Goal: Information Seeking & Learning: Compare options

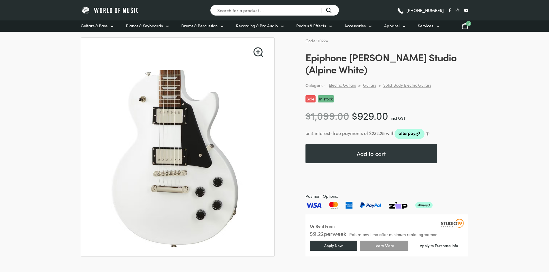
scroll to position [29, 0]
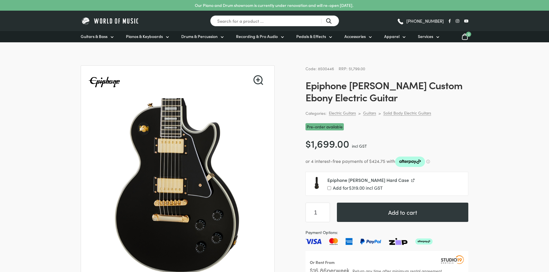
click at [263, 72] on link at bounding box center [177, 82] width 179 height 33
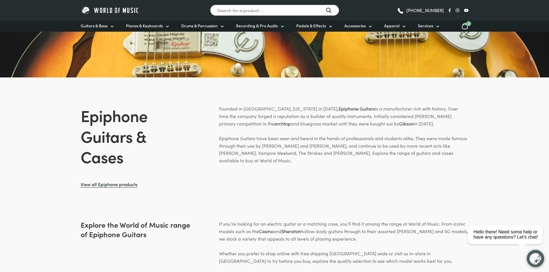
scroll to position [259, 0]
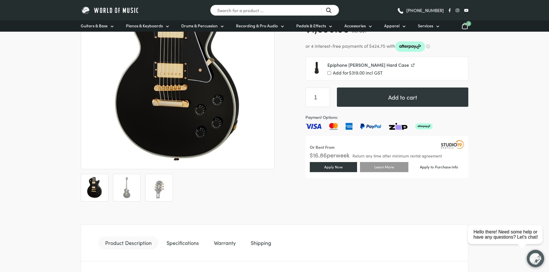
scroll to position [86, 0]
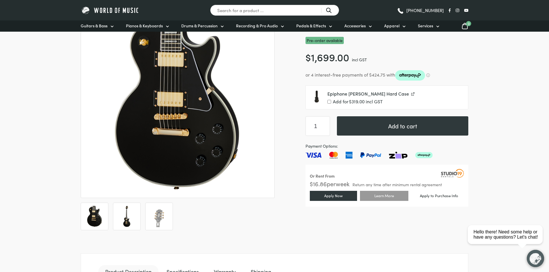
click at [124, 223] on img at bounding box center [126, 216] width 21 height 21
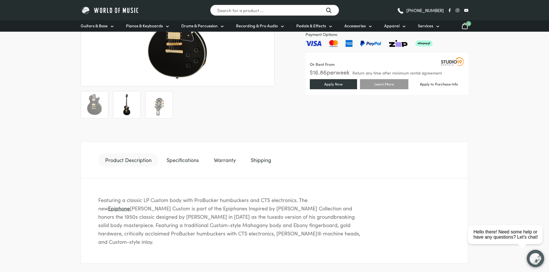
scroll to position [288, 0]
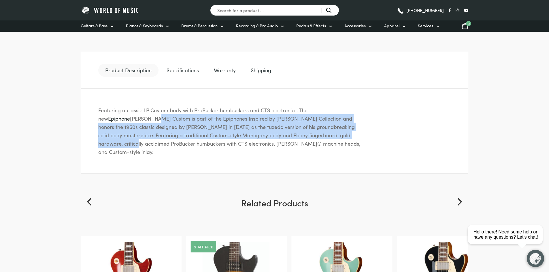
drag, startPoint x: 314, startPoint y: 138, endPoint x: 90, endPoint y: 117, distance: 225.6
click at [90, 117] on div "Featuring a classic LP Custom body with ProBucker humbuckers and CTS electronic…" at bounding box center [274, 131] width 387 height 85
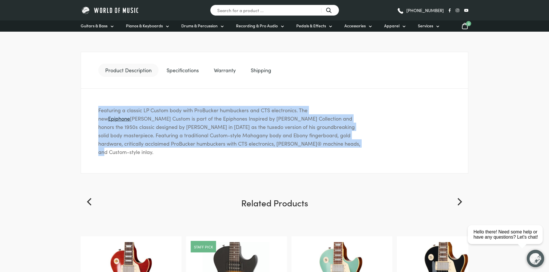
drag, startPoint x: 92, startPoint y: 110, endPoint x: 366, endPoint y: 150, distance: 277.4
click at [366, 150] on div "Featuring a classic LP Custom body with ProBucker humbuckers and CTS electronic…" at bounding box center [274, 131] width 387 height 85
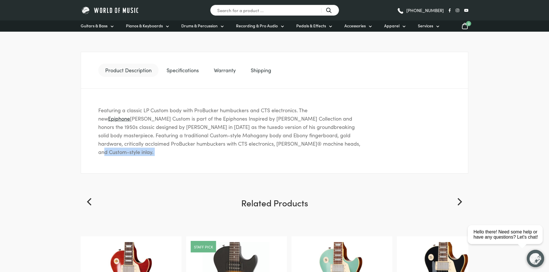
drag, startPoint x: 366, startPoint y: 150, endPoint x: 372, endPoint y: 164, distance: 15.5
click at [372, 164] on div "Featuring a classic LP Custom body with ProBucker humbuckers and CTS electronic…" at bounding box center [274, 131] width 387 height 85
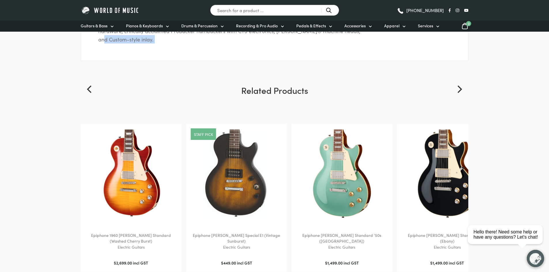
scroll to position [403, 0]
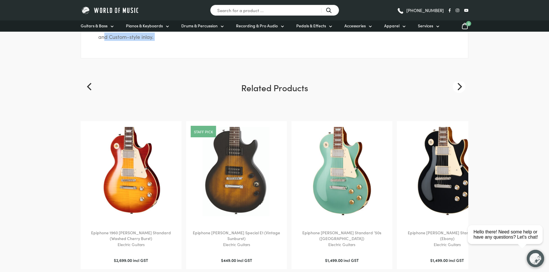
click at [463, 80] on button "Next" at bounding box center [458, 86] width 13 height 13
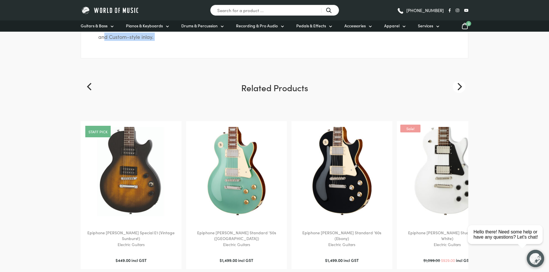
click at [463, 80] on button "Next" at bounding box center [458, 86] width 13 height 13
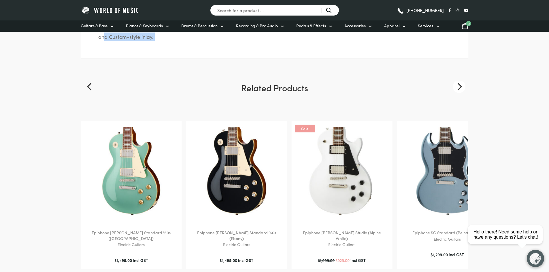
click at [463, 80] on button "Next" at bounding box center [458, 86] width 13 height 13
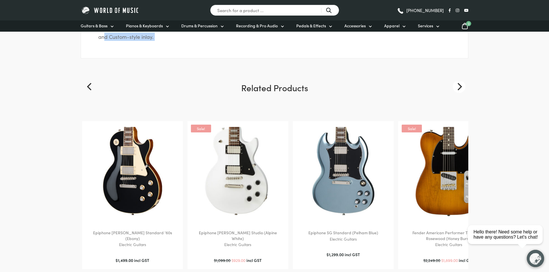
click at [463, 80] on button "Next" at bounding box center [458, 86] width 13 height 13
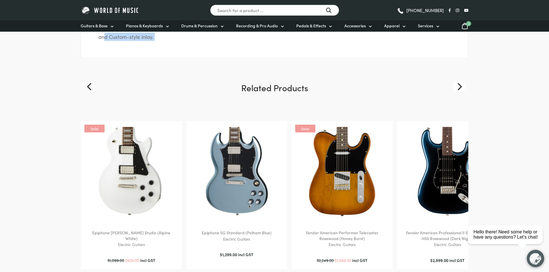
click at [463, 80] on button "Next" at bounding box center [458, 86] width 13 height 13
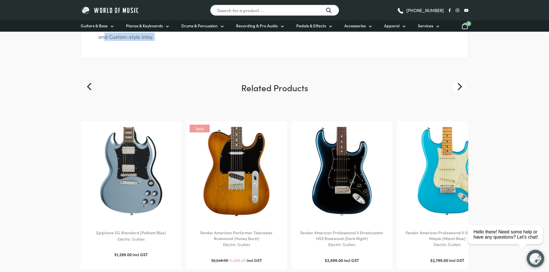
click at [463, 80] on button "Next" at bounding box center [458, 86] width 13 height 13
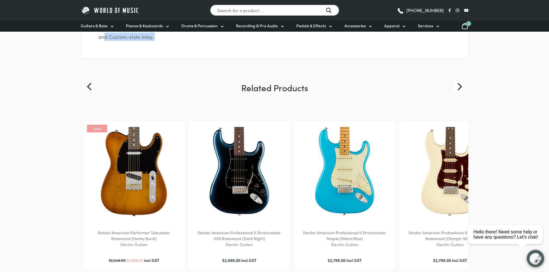
click at [463, 80] on button "Next" at bounding box center [458, 86] width 13 height 13
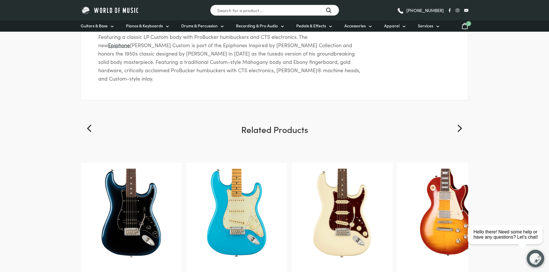
scroll to position [0, 0]
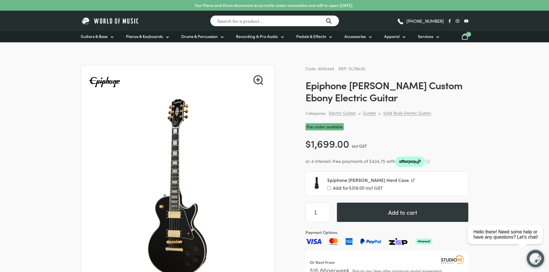
drag, startPoint x: 513, startPoint y: 184, endPoint x: 482, endPoint y: 14, distance: 173.0
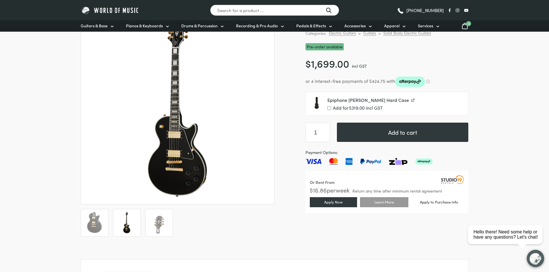
scroll to position [86, 0]
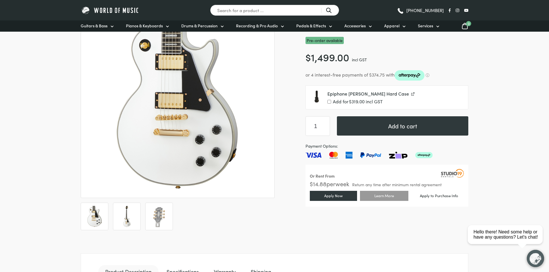
click at [127, 223] on img at bounding box center [126, 216] width 21 height 21
